Goal: Find specific page/section: Find specific page/section

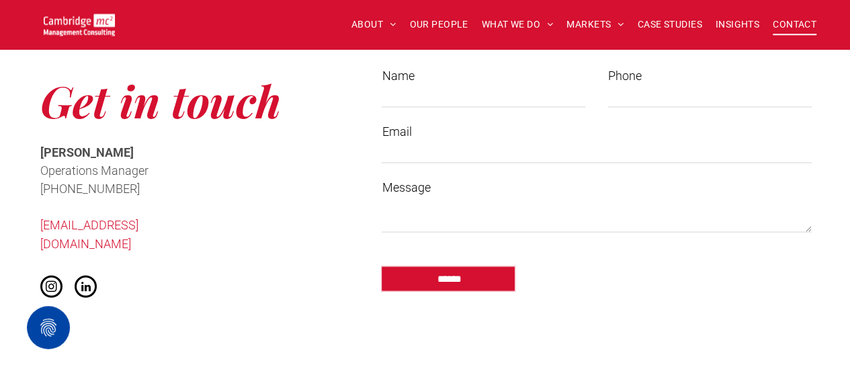
scroll to position [1039, 0]
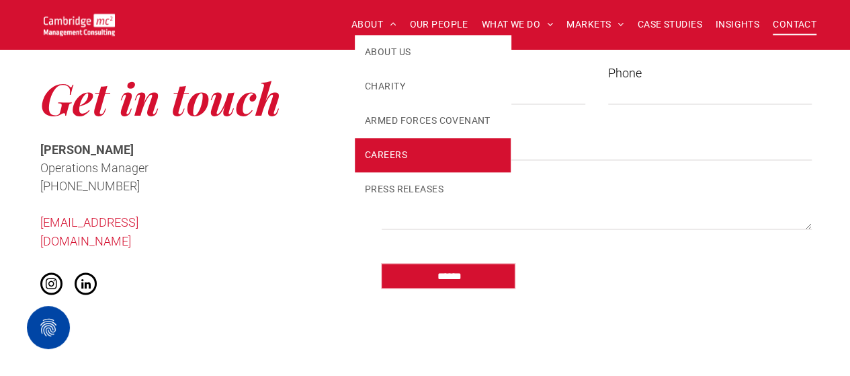
click at [400, 151] on span "CAREERS" at bounding box center [386, 155] width 42 height 14
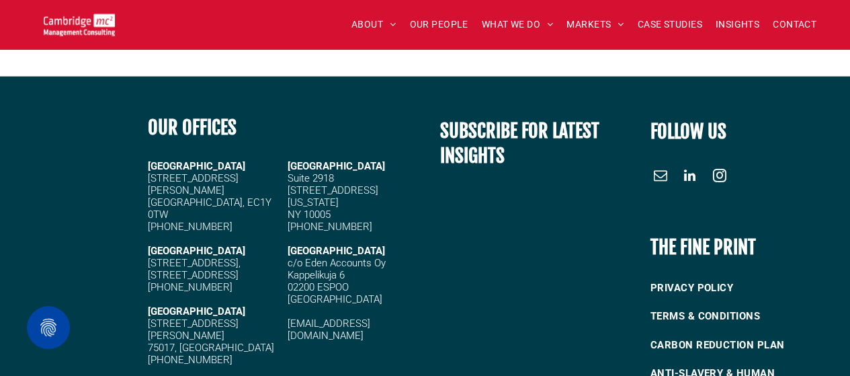
scroll to position [1822, 0]
